Goal: Information Seeking & Learning: Learn about a topic

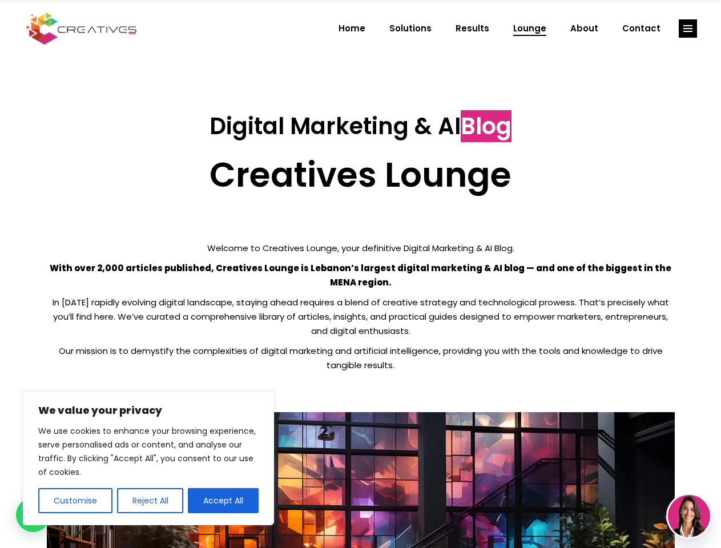
click at [360, 274] on p "With over 2,000 articles published, Creatives Lounge is Lebanon’s largest digit…" at bounding box center [361, 275] width 628 height 29
click at [75, 501] on button "Customise" at bounding box center [75, 500] width 74 height 25
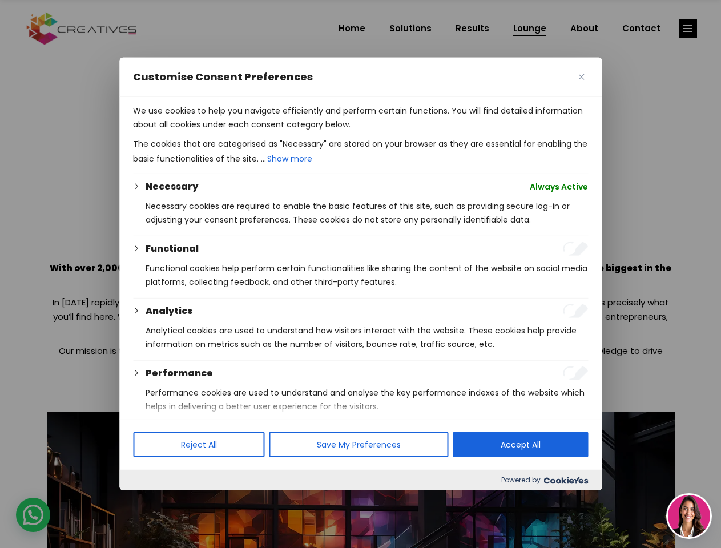
click at [150, 501] on div at bounding box center [360, 274] width 721 height 548
click at [223, 131] on p "We use cookies to help you navigate efficiently and perform certain functions. …" at bounding box center [360, 117] width 455 height 27
click at [688, 29] on div at bounding box center [360, 274] width 721 height 548
click at [689, 516] on img at bounding box center [689, 516] width 42 height 42
